Goal: Task Accomplishment & Management: Manage account settings

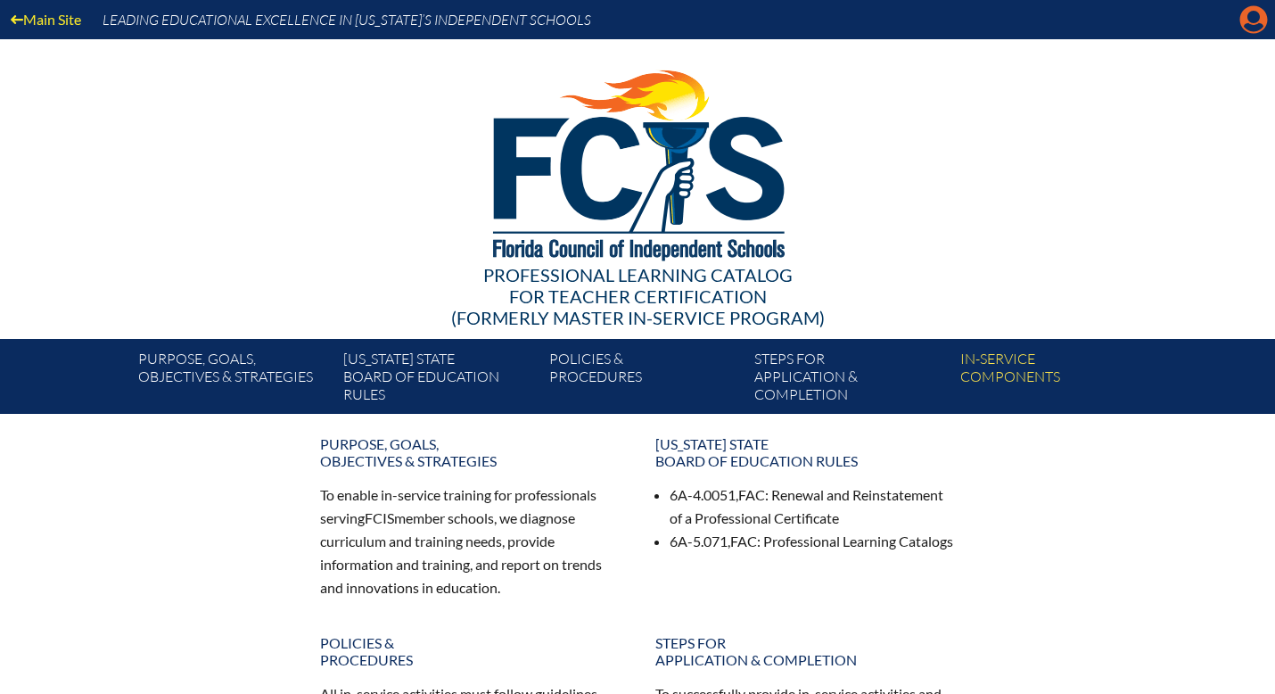
click at [1252, 22] on icon "Manage account" at bounding box center [1253, 19] width 29 height 29
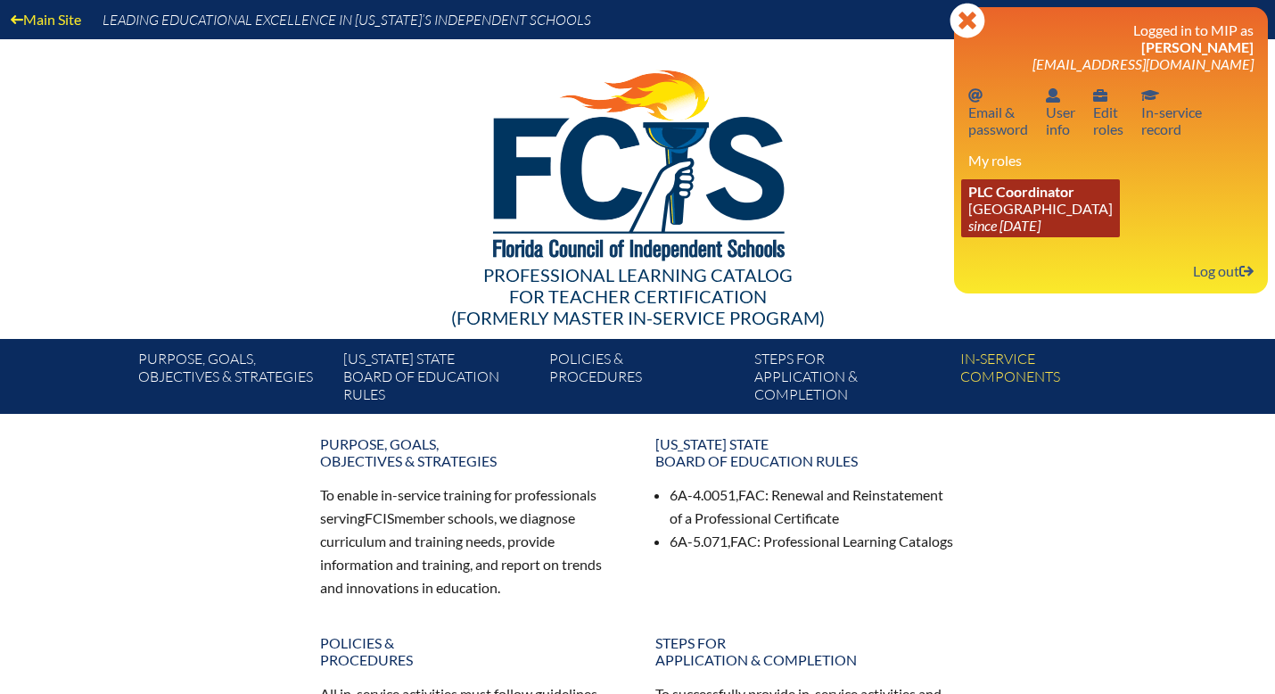
click at [1025, 217] on link "PLC Coordinator [GEOGRAPHIC_DATA] since [DATE]" at bounding box center [1040, 208] width 159 height 58
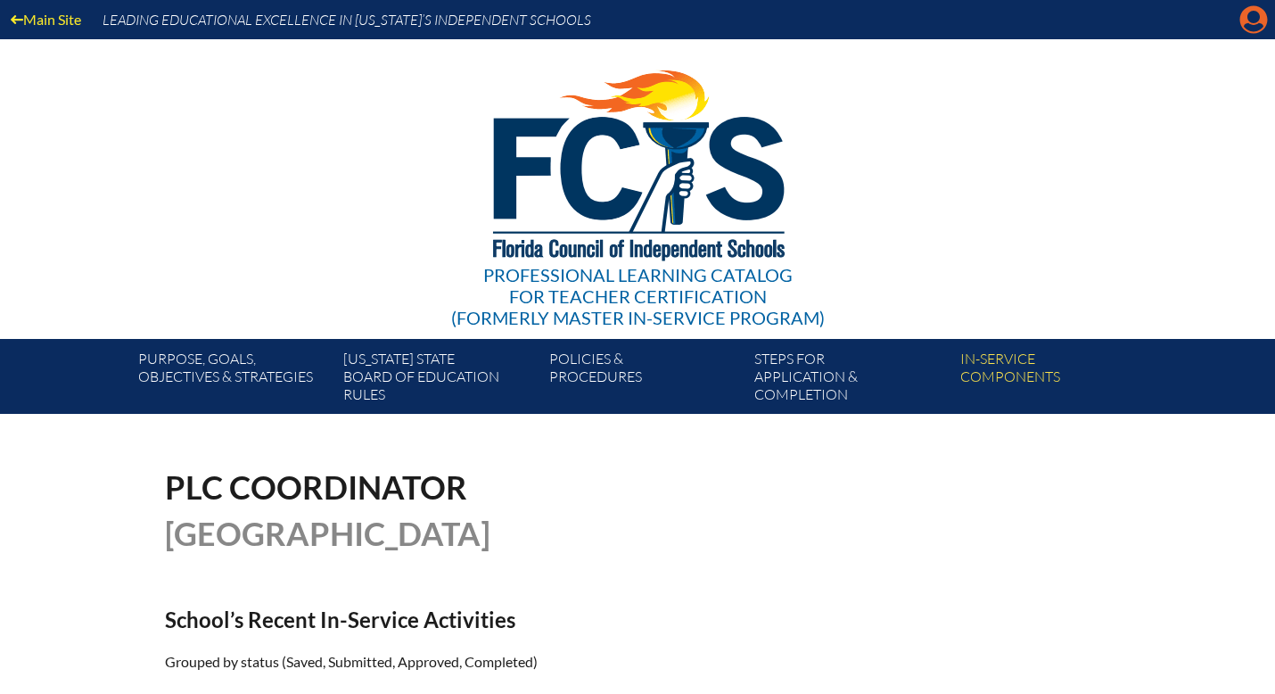
click at [1252, 31] on icon at bounding box center [1254, 20] width 28 height 28
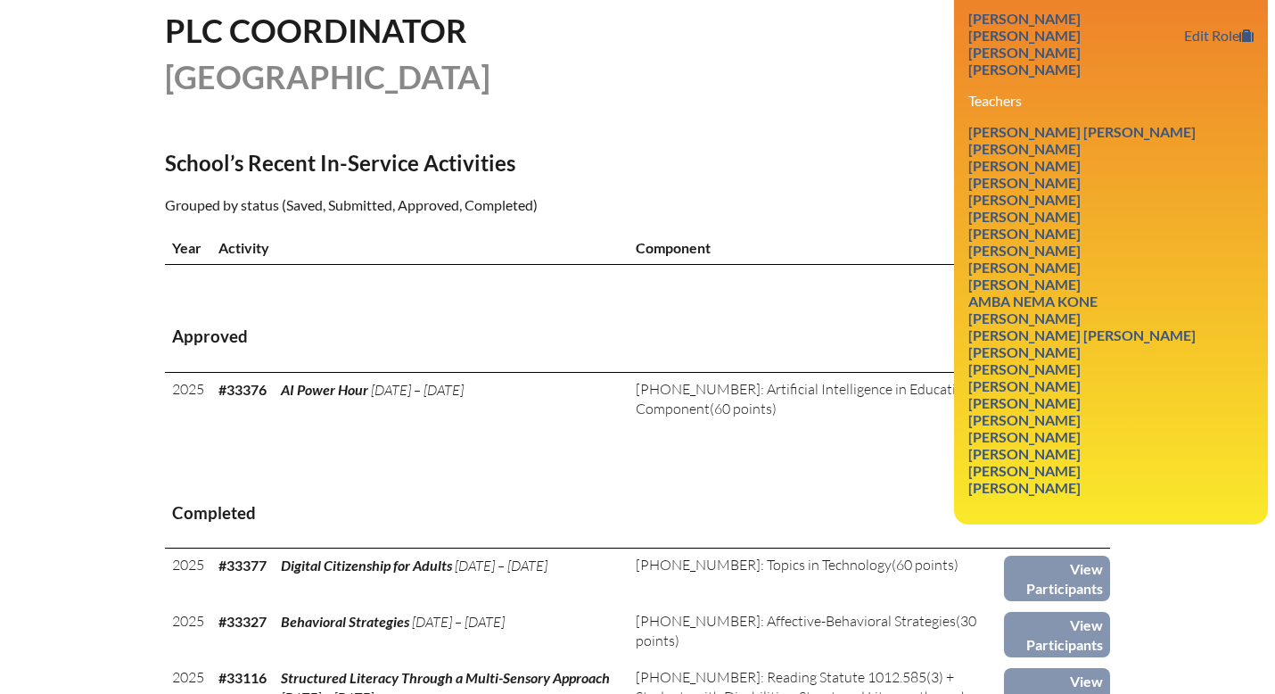
scroll to position [473, 0]
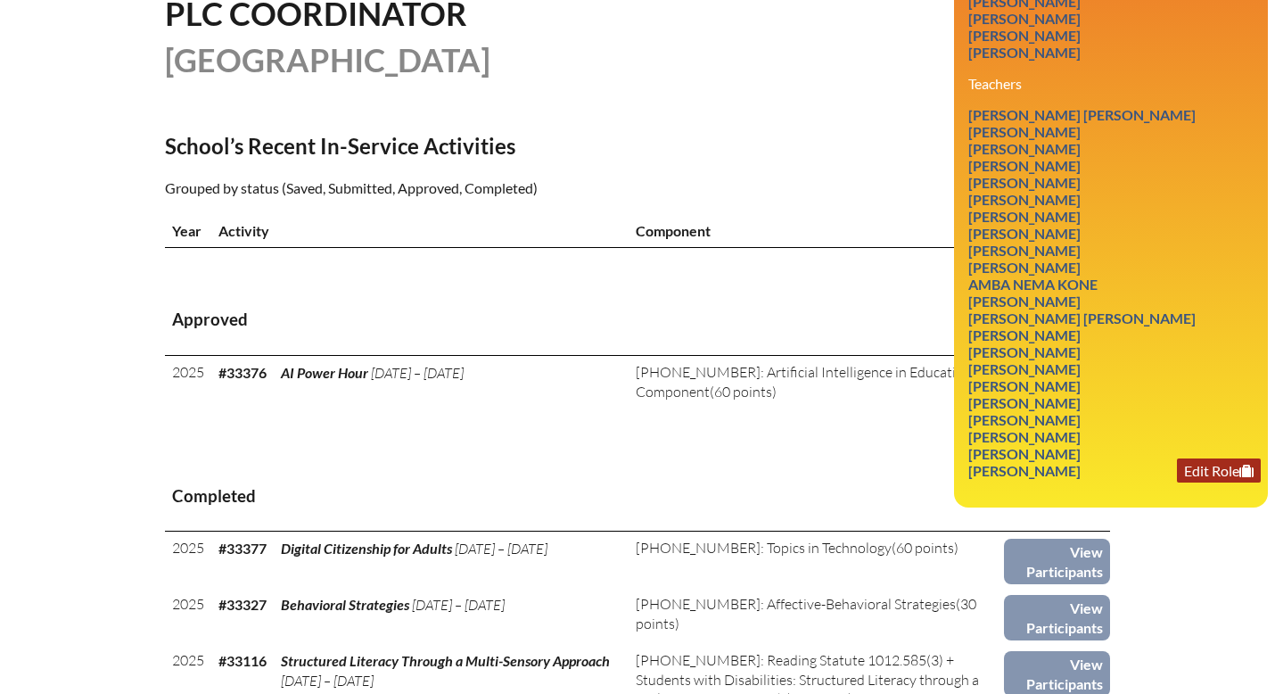
click at [1203, 482] on link "Edit Role" at bounding box center [1219, 470] width 84 height 24
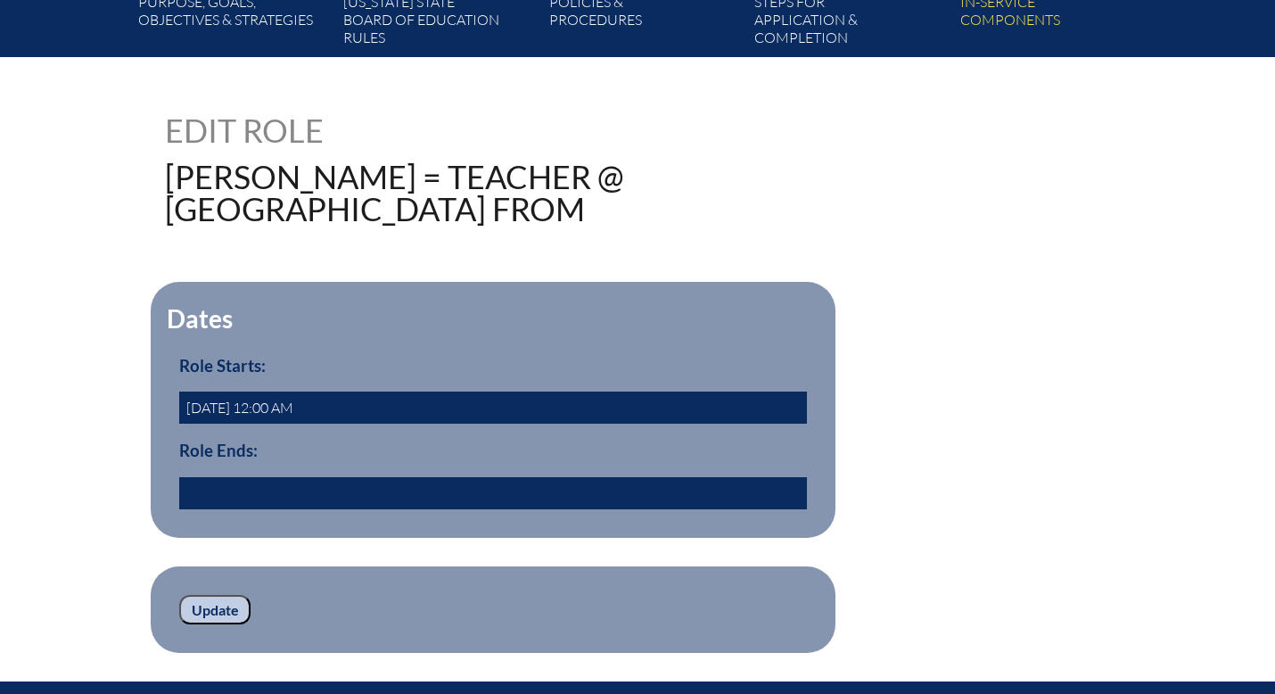
scroll to position [635, 0]
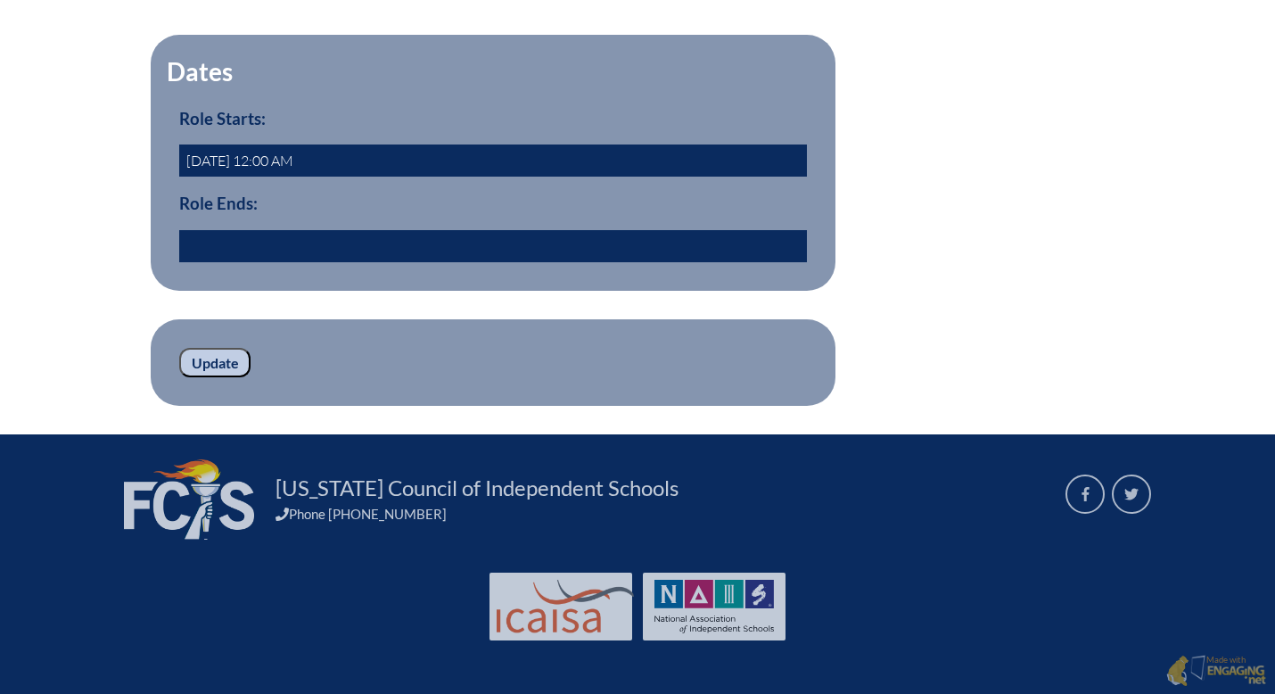
click at [421, 254] on input "text" at bounding box center [493, 246] width 628 height 32
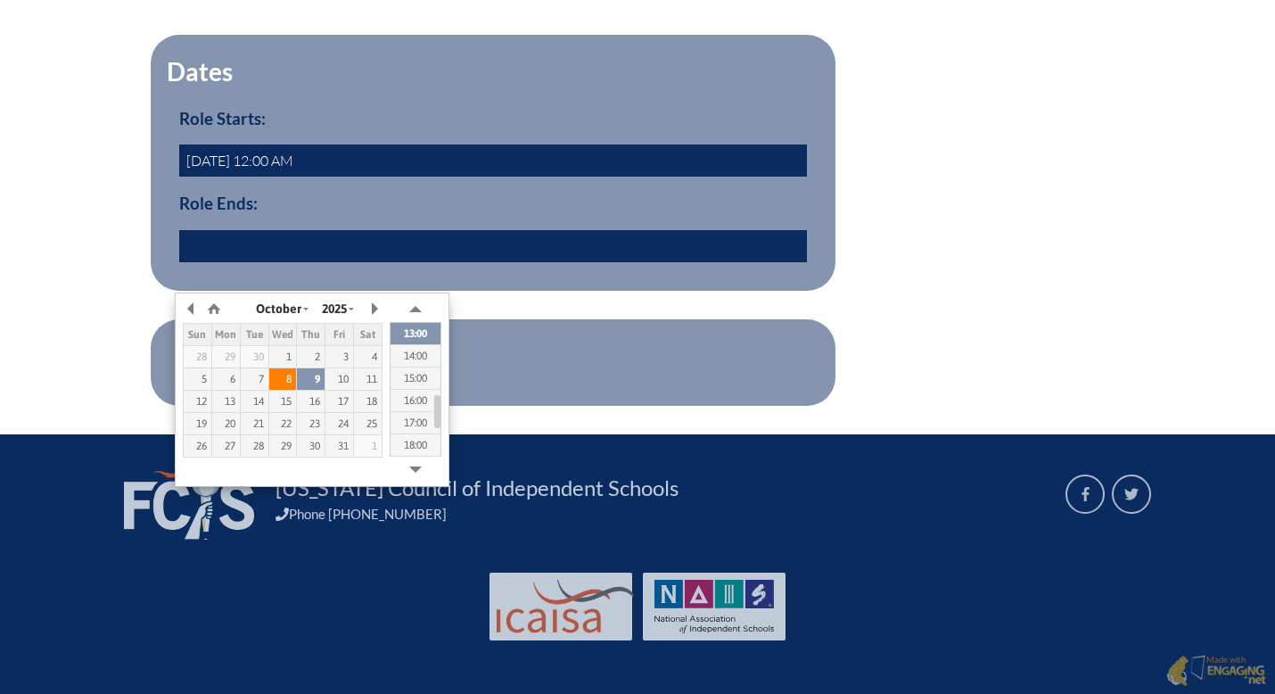
click at [289, 373] on div "8" at bounding box center [283, 379] width 28 height 12
type input "2025/10/08 12:54"
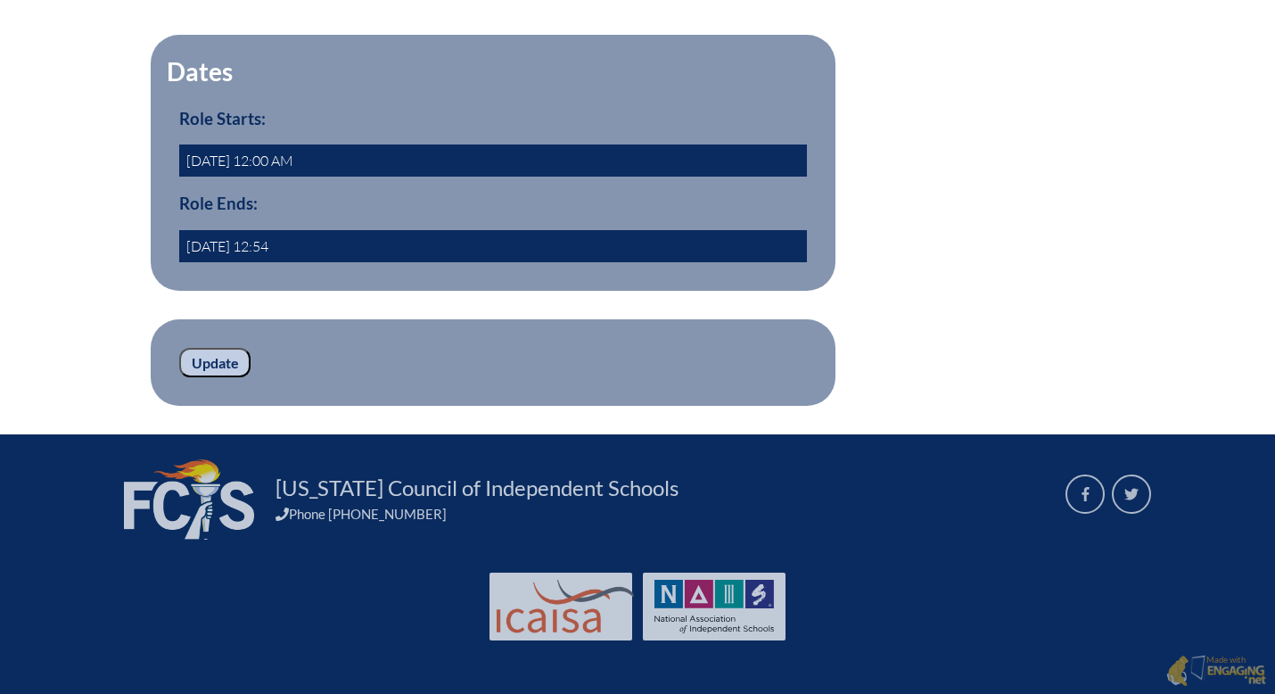
click at [505, 360] on p "Update" at bounding box center [493, 363] width 628 height 30
click at [197, 365] on input "Update" at bounding box center [214, 363] width 71 height 30
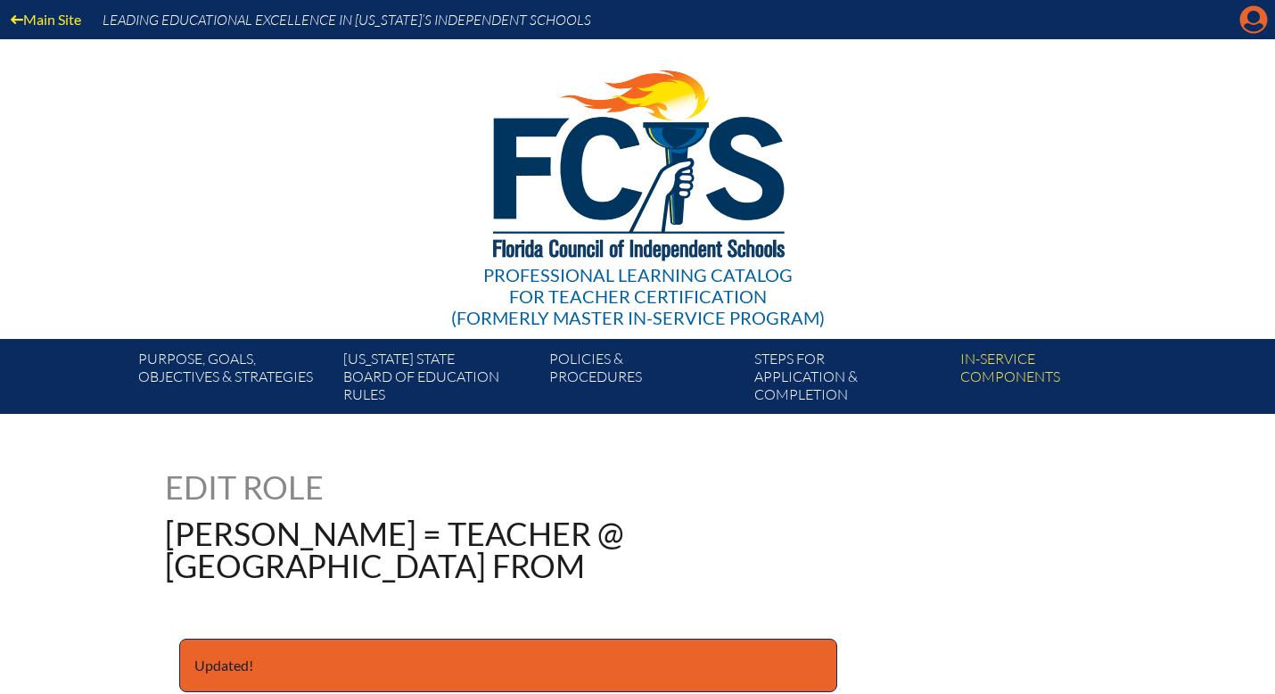
click at [1248, 18] on icon "Manage account" at bounding box center [1253, 19] width 29 height 29
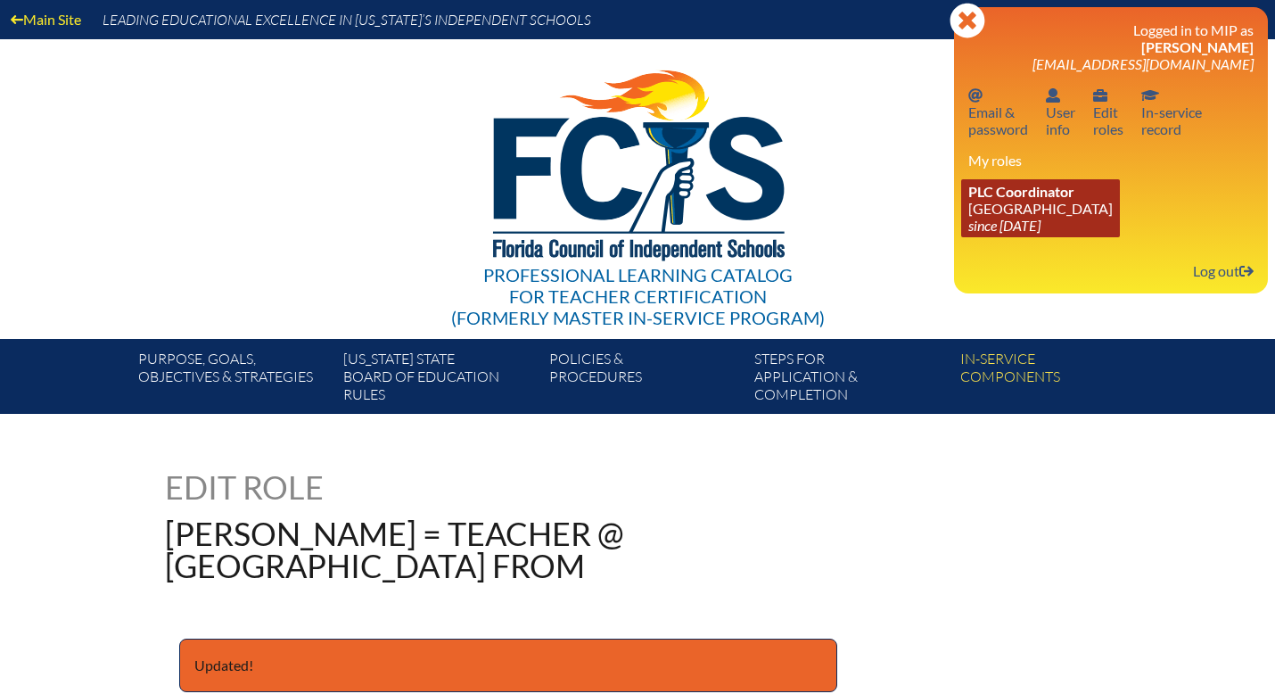
click at [1060, 191] on span "PLC Coordinator" at bounding box center [1021, 191] width 106 height 17
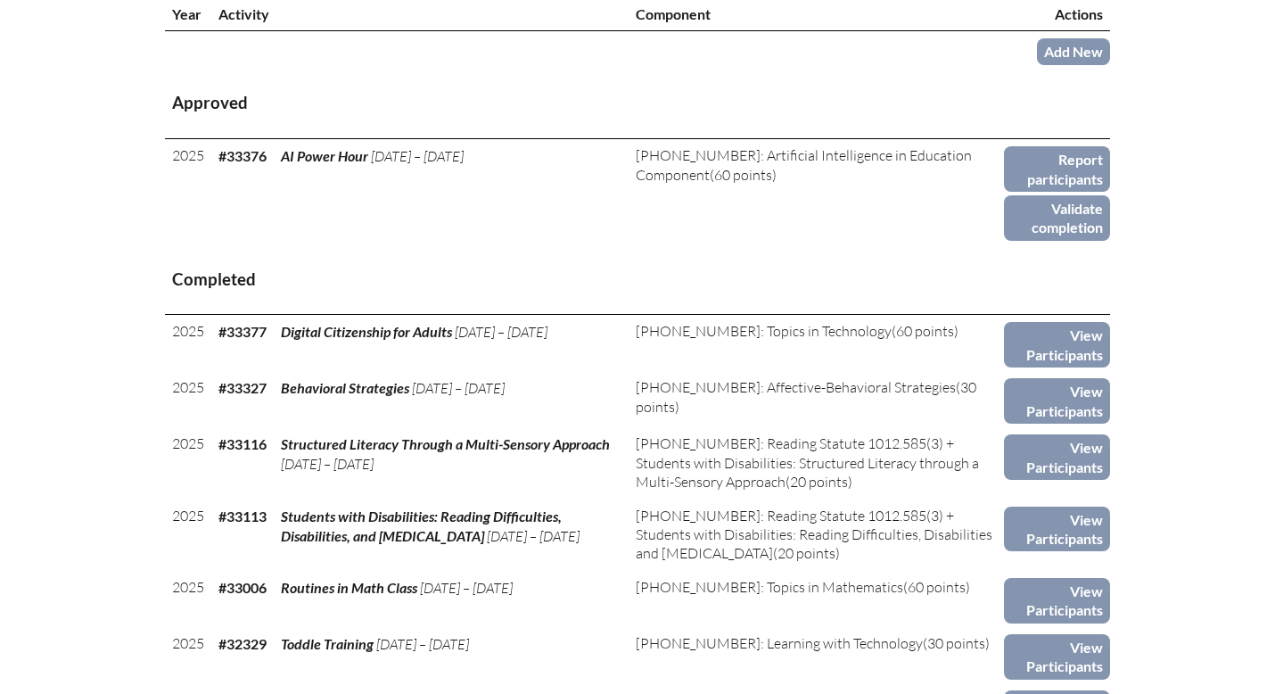
scroll to position [694, 0]
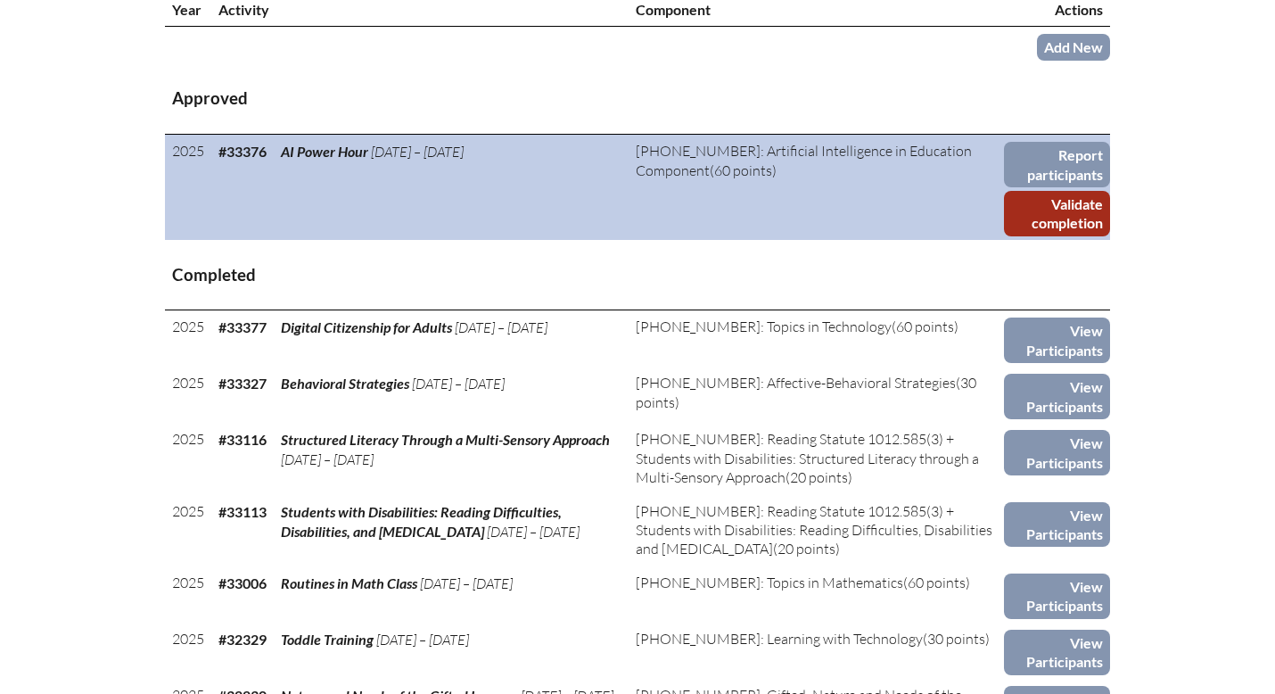
click at [1082, 212] on link "Validate completion" at bounding box center [1057, 213] width 106 height 45
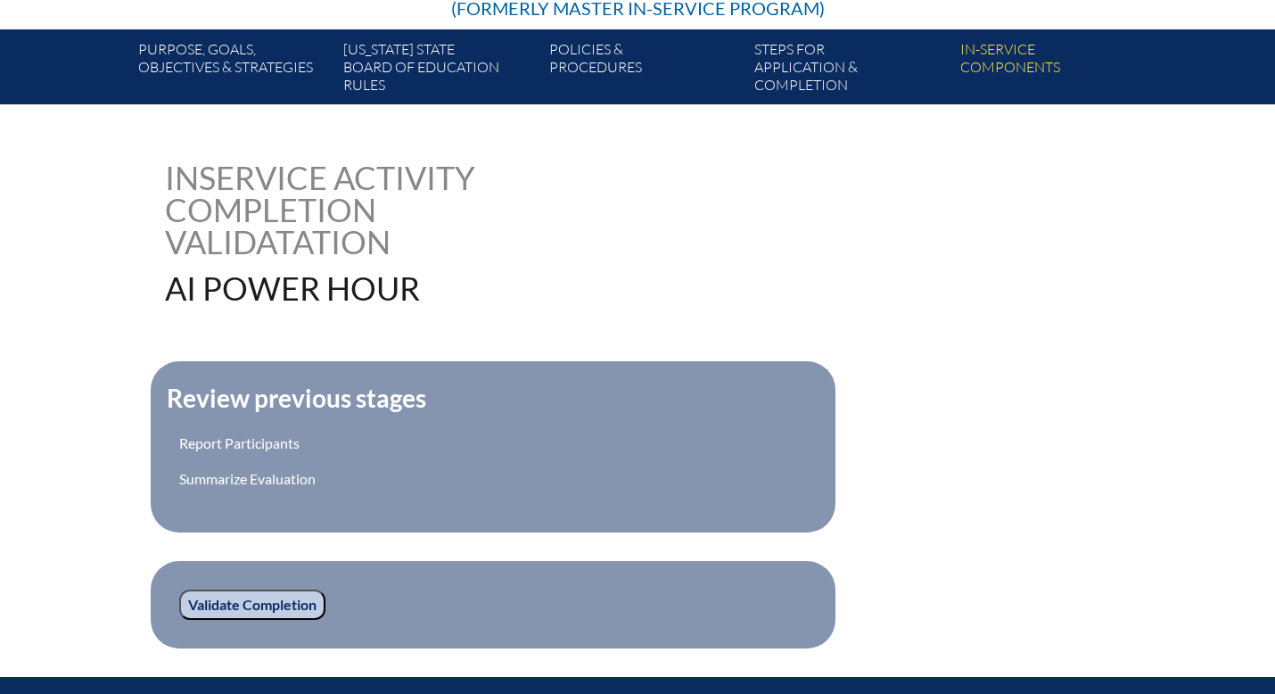
scroll to position [550, 0]
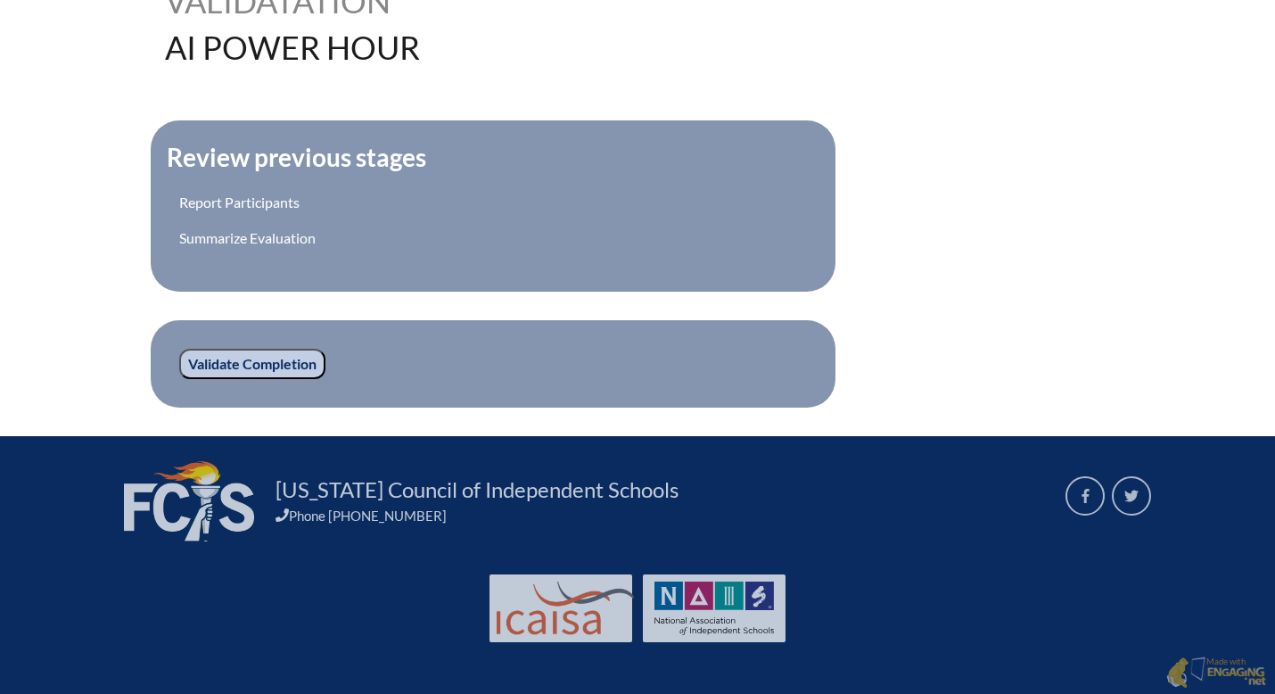
click at [237, 365] on input "Validate Completion" at bounding box center [252, 364] width 146 height 30
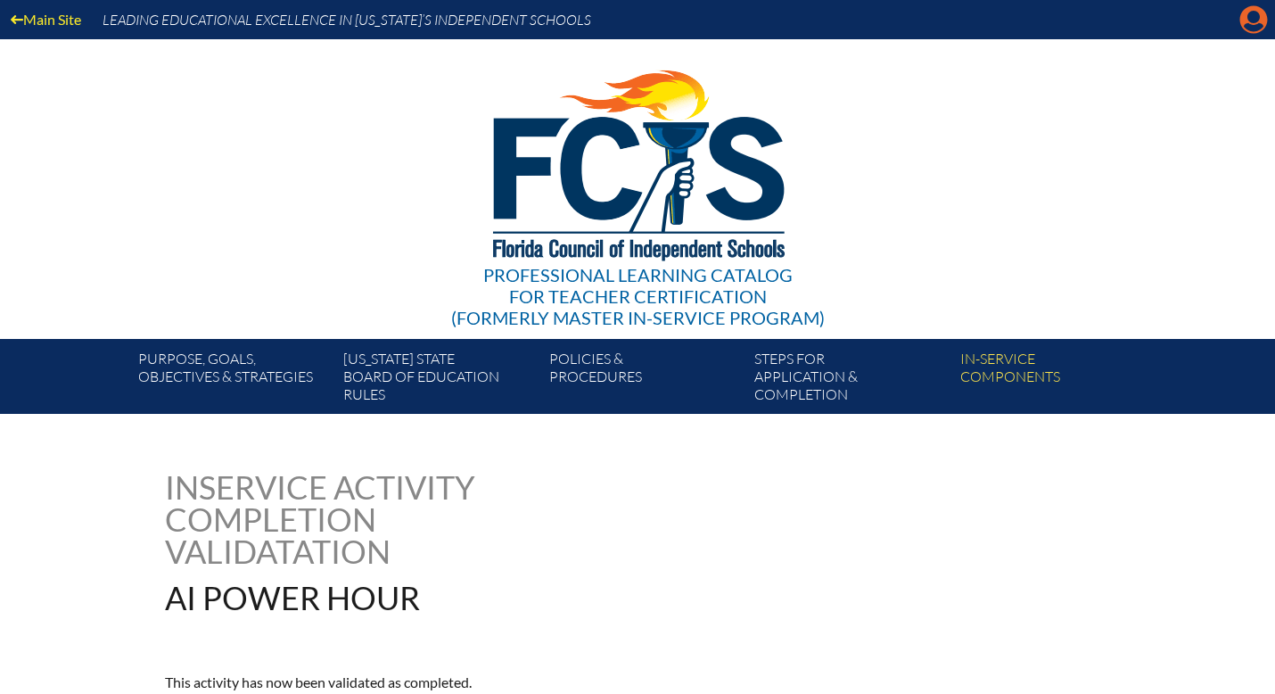
click at [1260, 25] on icon "Manage account" at bounding box center [1253, 19] width 29 height 29
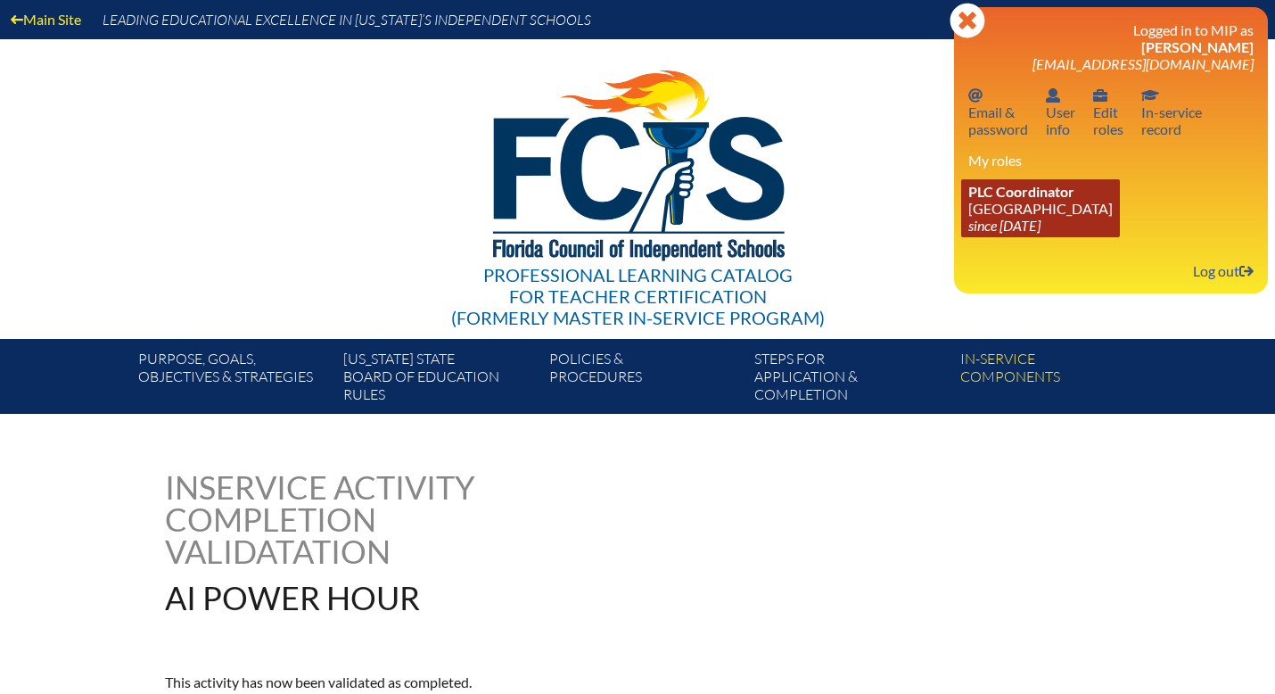
click at [1039, 200] on span "PLC Coordinator" at bounding box center [1021, 191] width 106 height 17
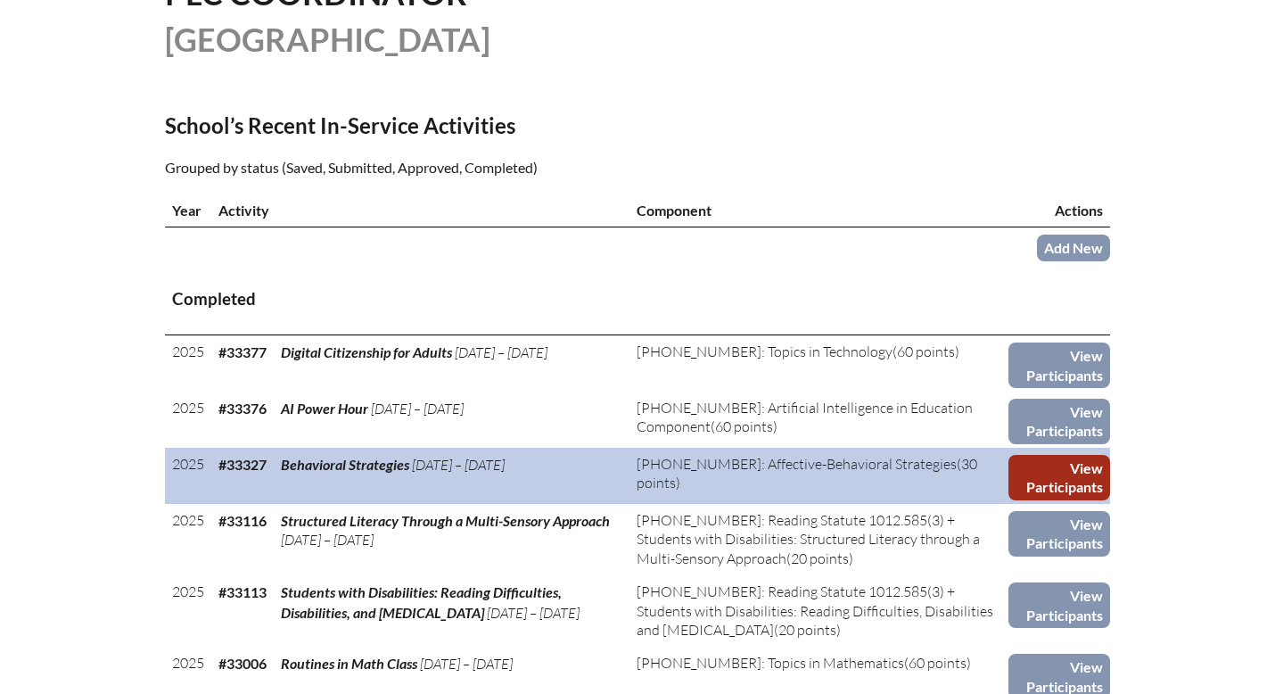
scroll to position [499, 0]
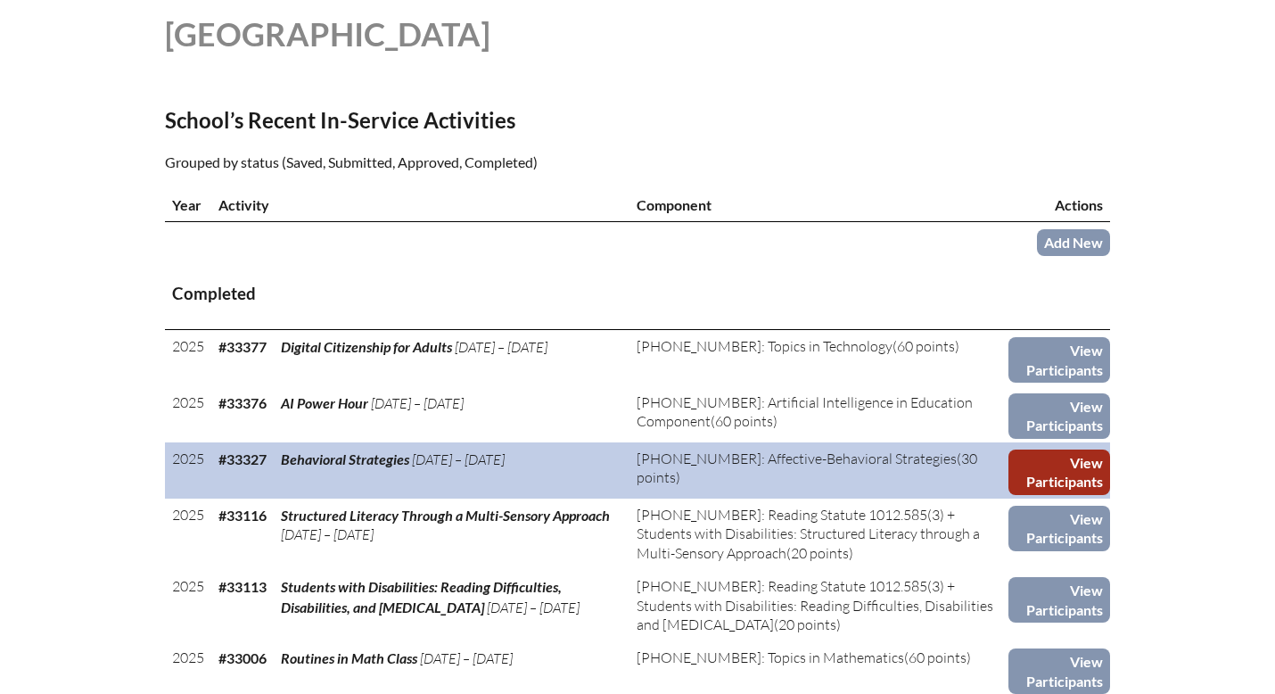
click at [1080, 477] on link "View Participants" at bounding box center [1059, 471] width 102 height 45
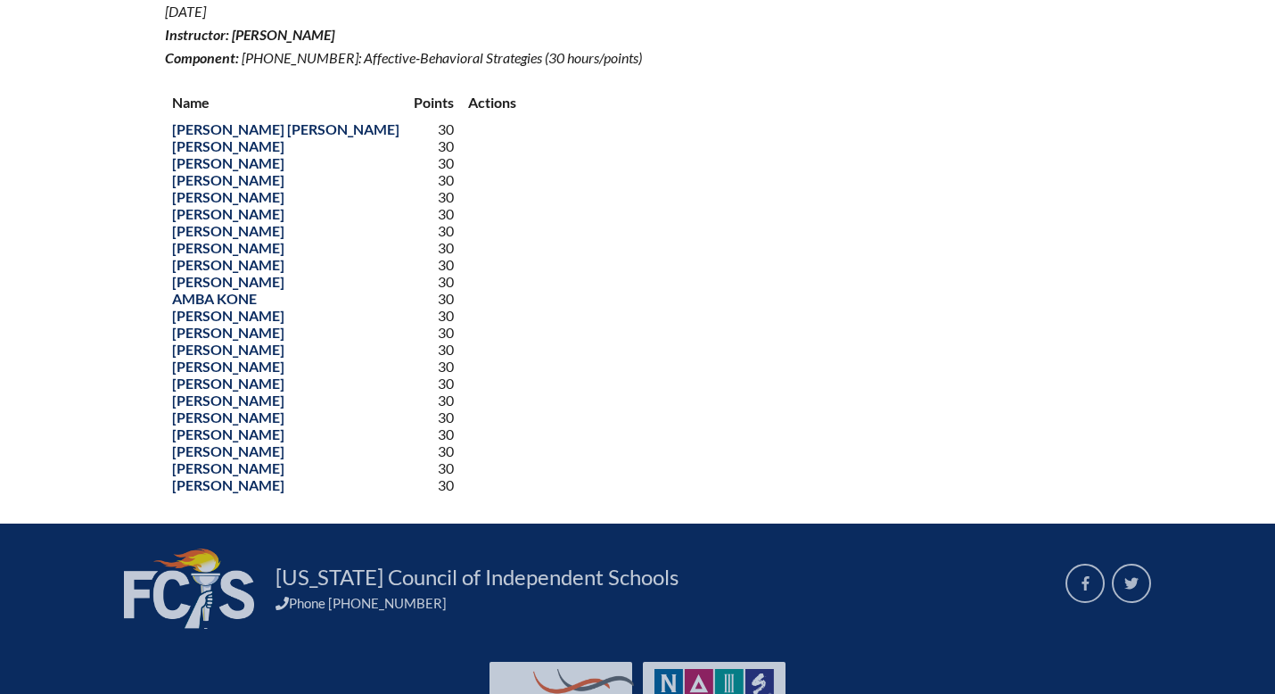
scroll to position [662, 0]
